Goal: Task Accomplishment & Management: Use online tool/utility

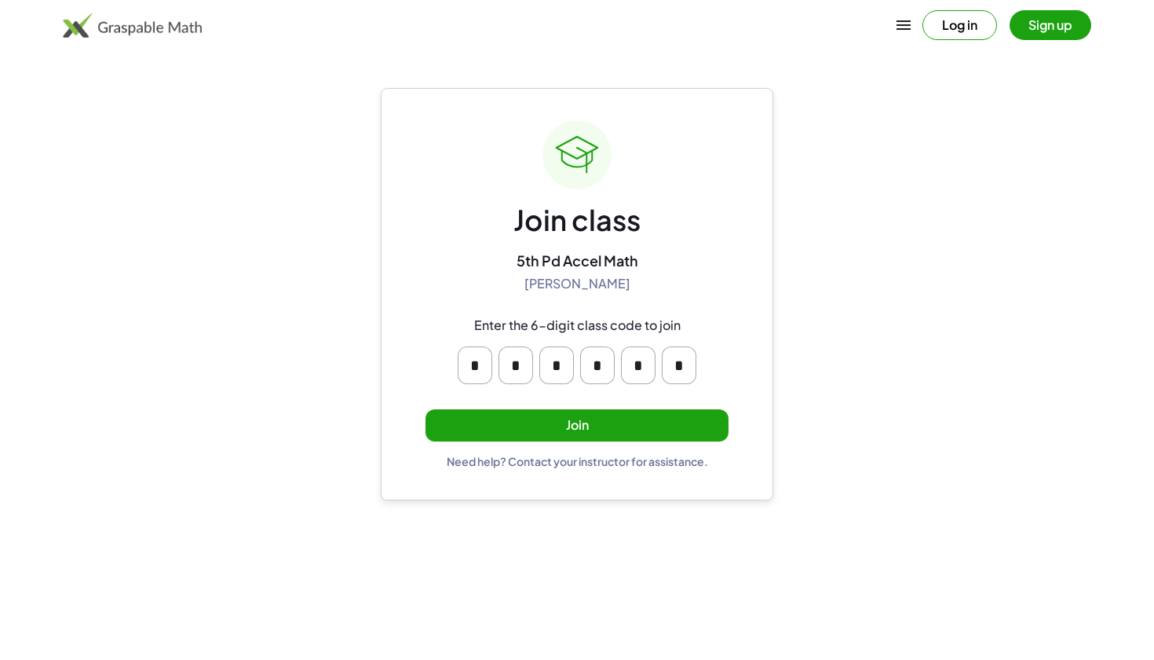
click at [596, 416] on button "Join" at bounding box center [577, 425] width 303 height 32
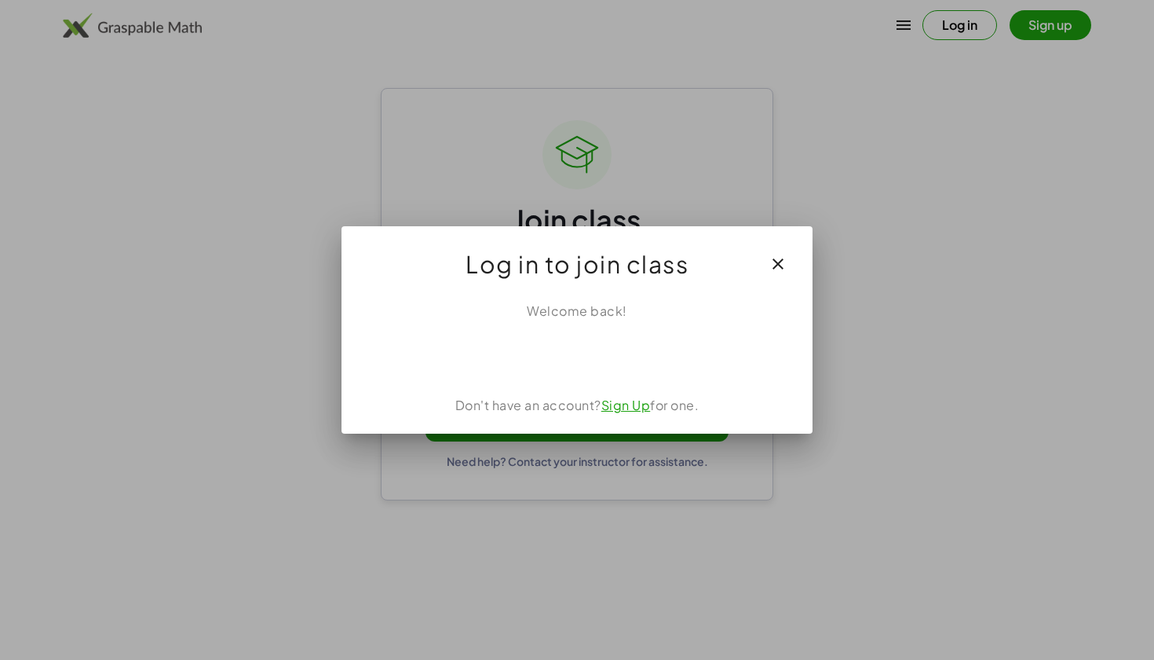
click at [607, 357] on div "Sign in with Google. Opens in new tab" at bounding box center [577, 355] width 166 height 35
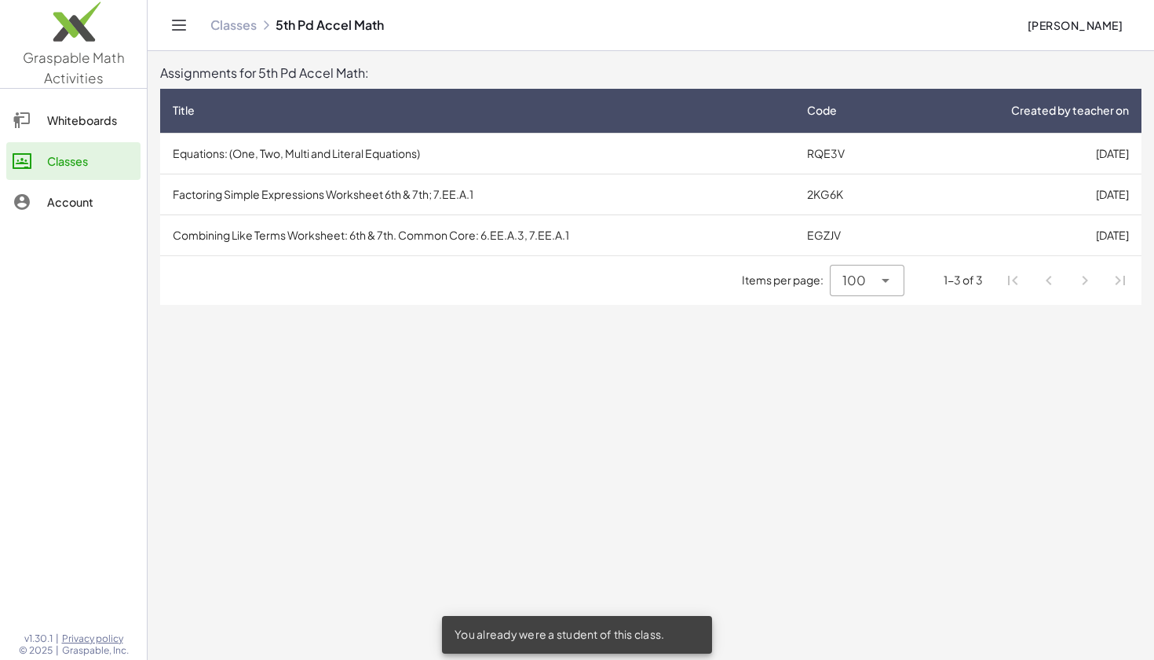
click at [731, 152] on td "Equations: (One, Two, Multi and Literal Equations)" at bounding box center [477, 153] width 635 height 41
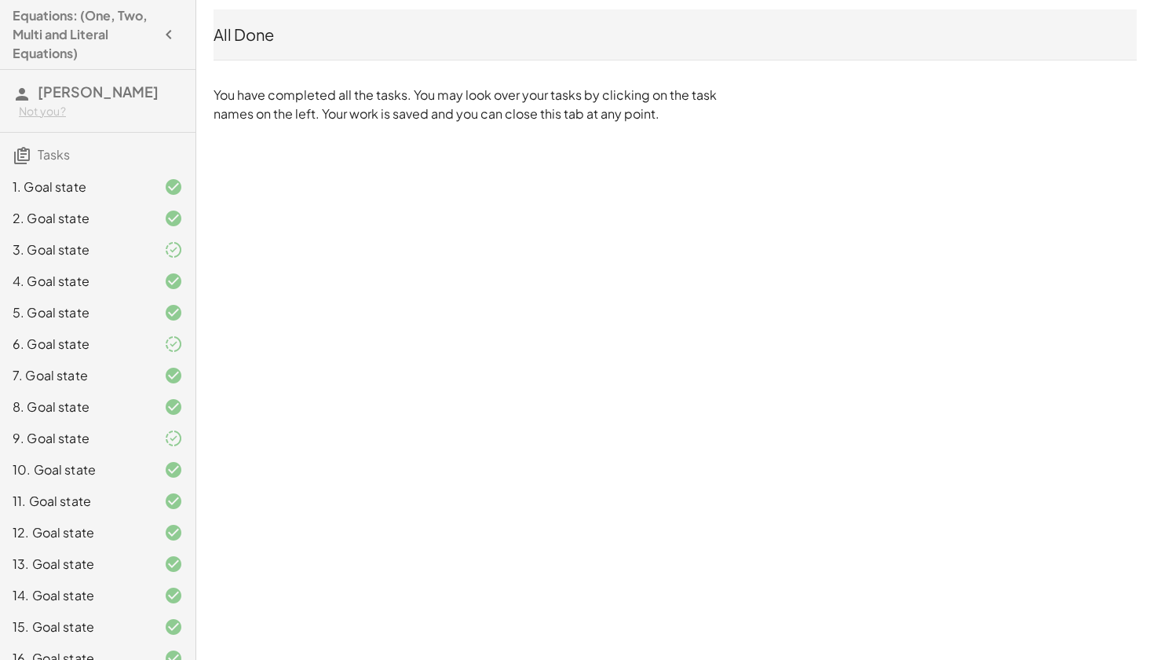
click at [159, 42] on icon "button" at bounding box center [168, 34] width 19 height 19
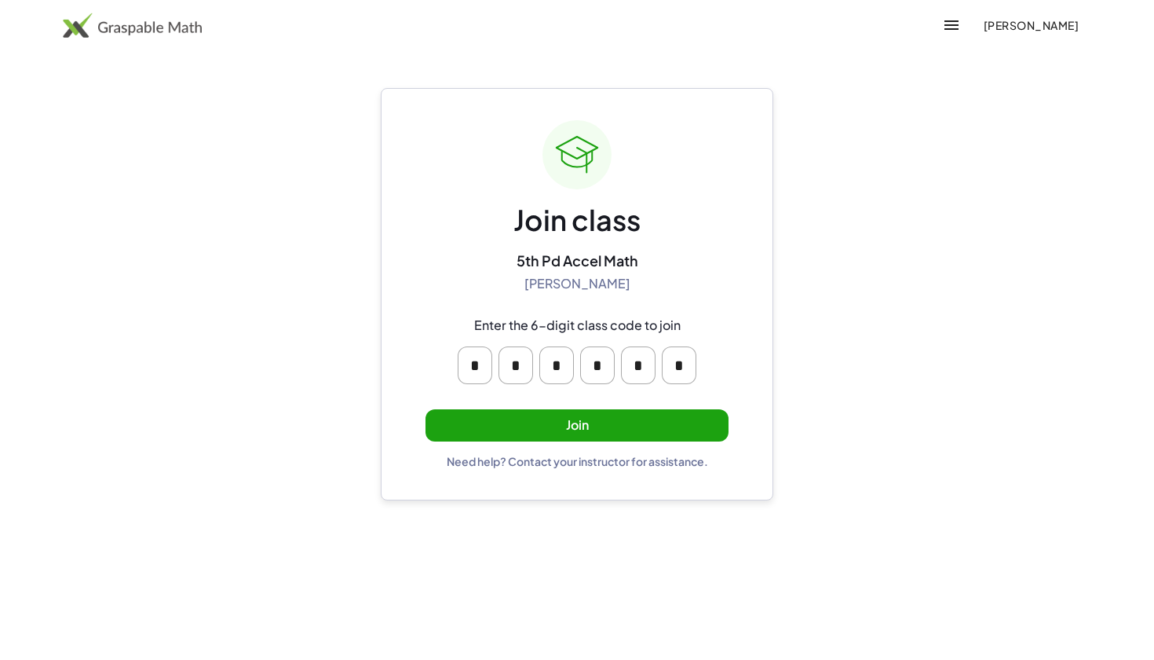
click at [693, 428] on button "Join" at bounding box center [577, 425] width 303 height 32
